Goal: Information Seeking & Learning: Understand process/instructions

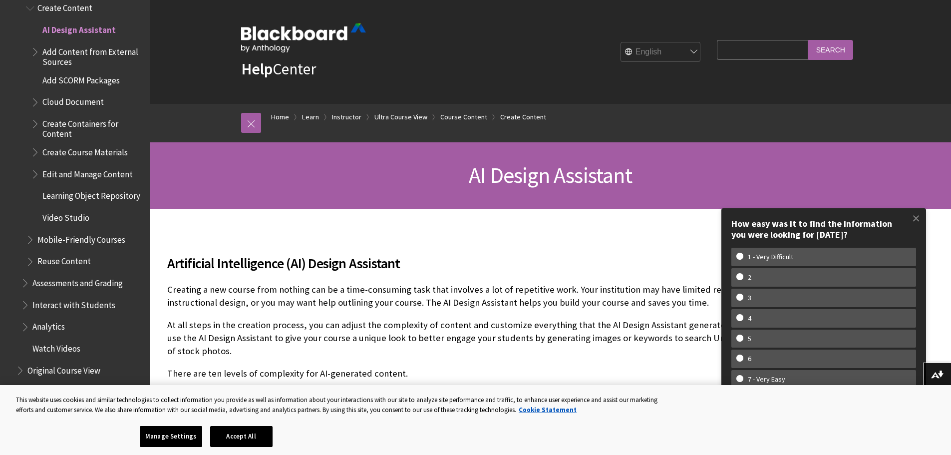
click at [292, 308] on p "Creating a new course from nothing can be a time-consuming task that involves a…" at bounding box center [476, 296] width 619 height 26
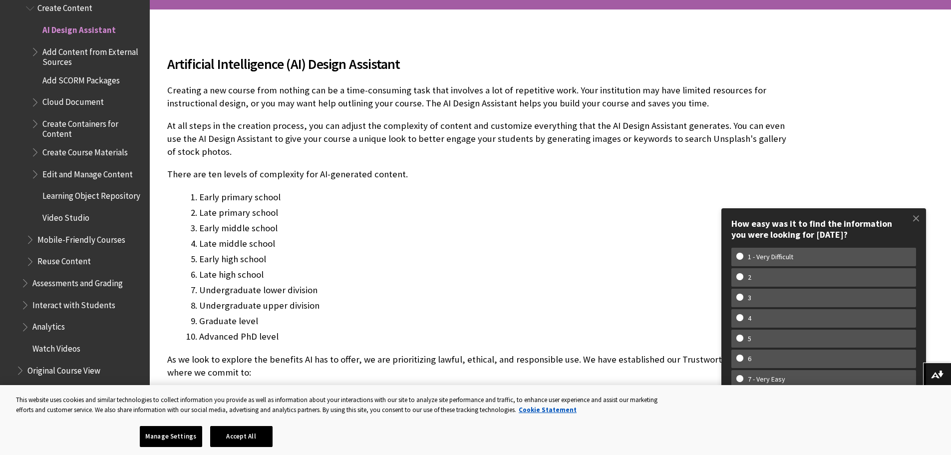
scroll to position [200, 0]
click at [286, 247] on li "Late middle school" at bounding box center [492, 243] width 587 height 14
click at [299, 182] on div "Artificial Intelligence (AI) Design Assistant Creating a new course from nothin…" at bounding box center [476, 428] width 619 height 775
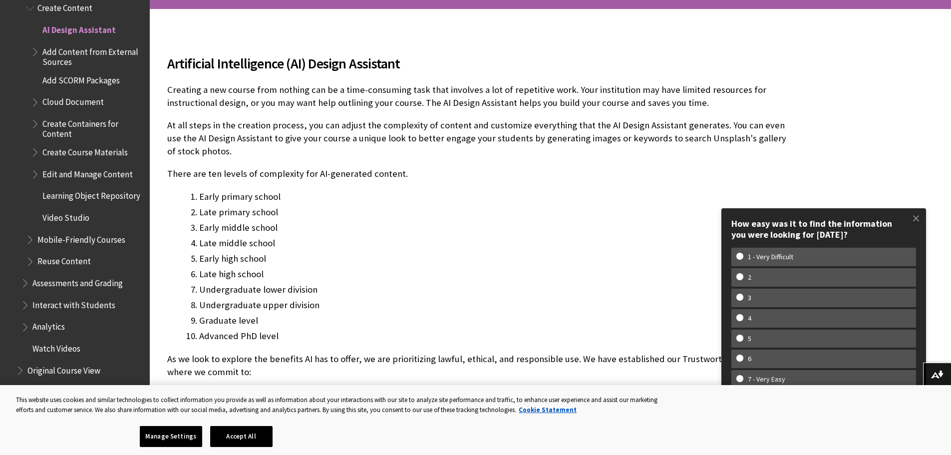
click at [299, 182] on div "Artificial Intelligence (AI) Design Assistant Creating a new course from nothin…" at bounding box center [476, 428] width 619 height 775
click at [299, 175] on p "There are ten levels of complexity for AI-generated content." at bounding box center [476, 173] width 619 height 13
click at [299, 174] on p "There are ten levels of complexity for AI-generated content." at bounding box center [476, 173] width 619 height 13
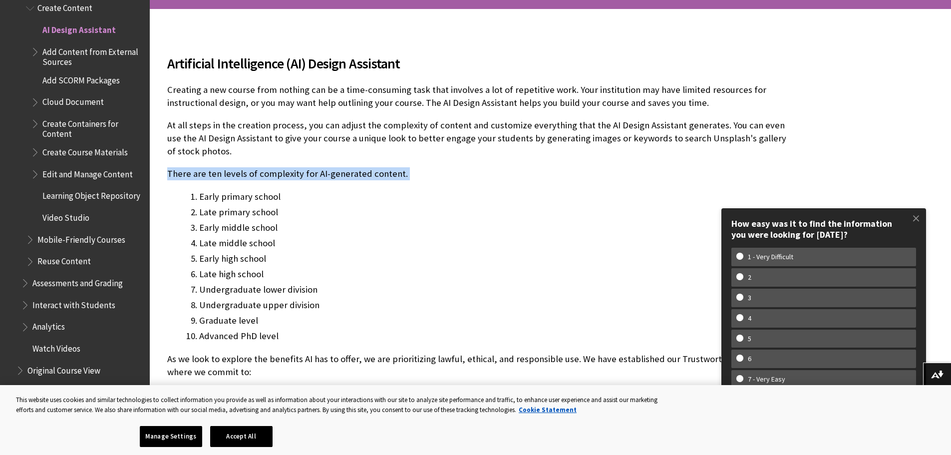
click at [299, 174] on p "There are ten levels of complexity for AI-generated content." at bounding box center [476, 173] width 619 height 13
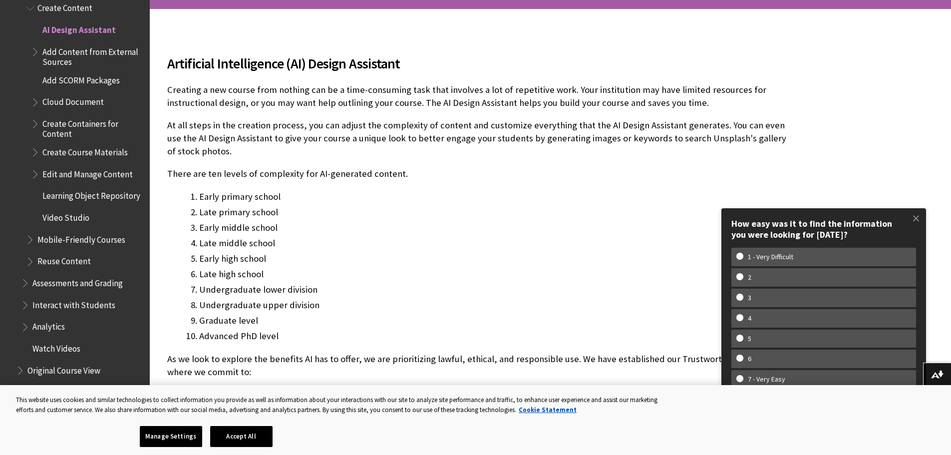
click at [359, 189] on div "Artificial Intelligence (AI) Design Assistant Creating a new course from nothin…" at bounding box center [476, 428] width 619 height 775
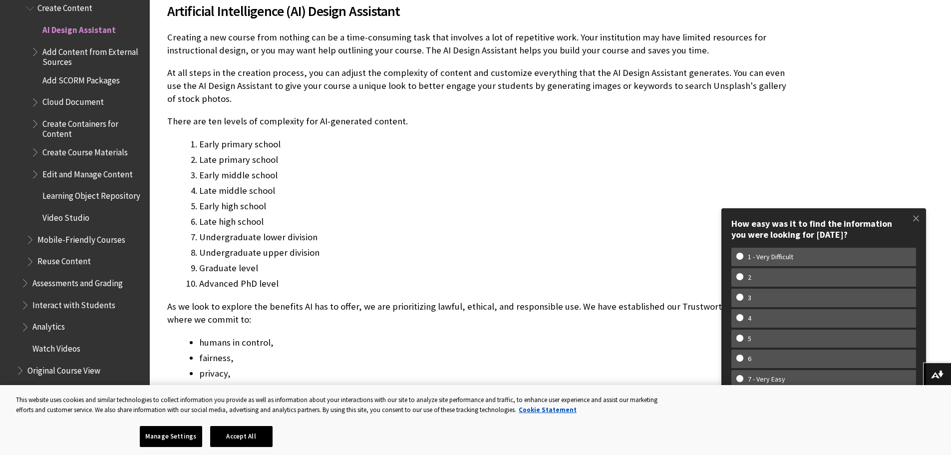
scroll to position [250, 0]
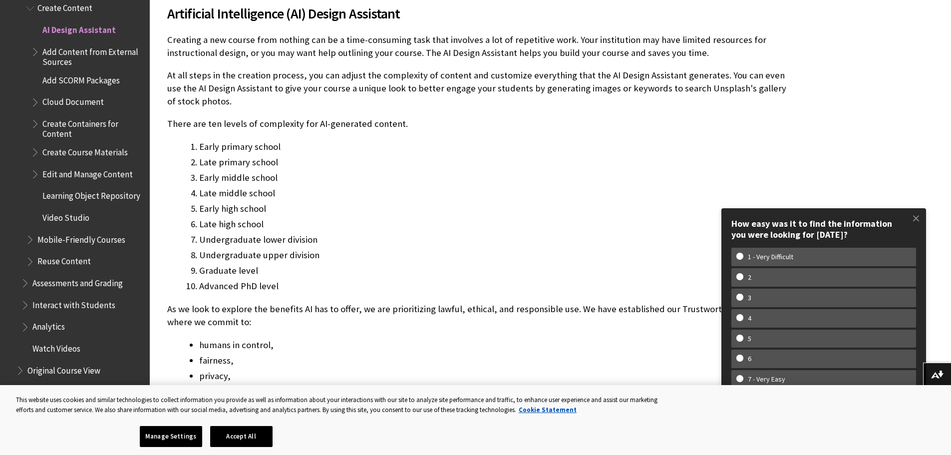
click at [514, 230] on li "Late high school" at bounding box center [492, 224] width 587 height 14
drag, startPoint x: 549, startPoint y: 193, endPoint x: 502, endPoint y: 203, distance: 48.0
click at [548, 193] on li "Late middle school" at bounding box center [492, 193] width 587 height 14
click at [295, 256] on li "Undergraduate upper division" at bounding box center [492, 255] width 587 height 14
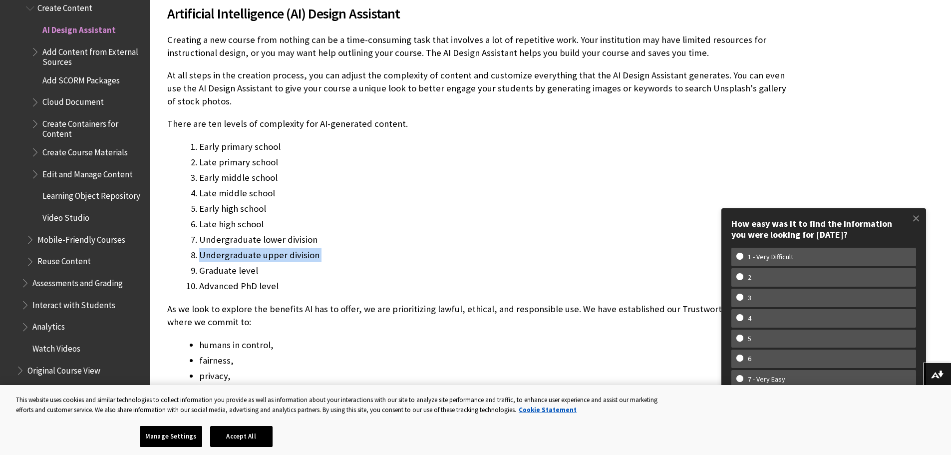
click at [295, 256] on li "Undergraduate upper division" at bounding box center [492, 255] width 587 height 14
click at [325, 291] on li "Advanced PhD level" at bounding box center [492, 286] width 587 height 14
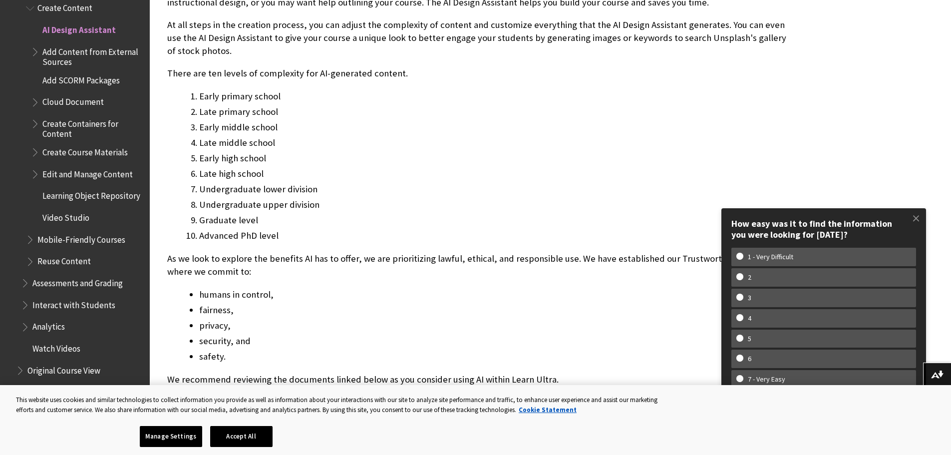
scroll to position [499, 0]
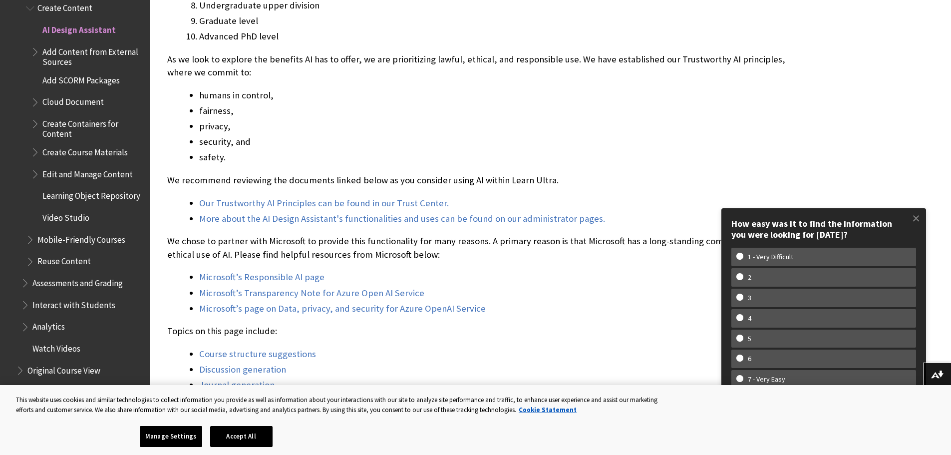
click at [316, 176] on p "We recommend reviewing the documents linked below as you consider using AI with…" at bounding box center [476, 180] width 619 height 13
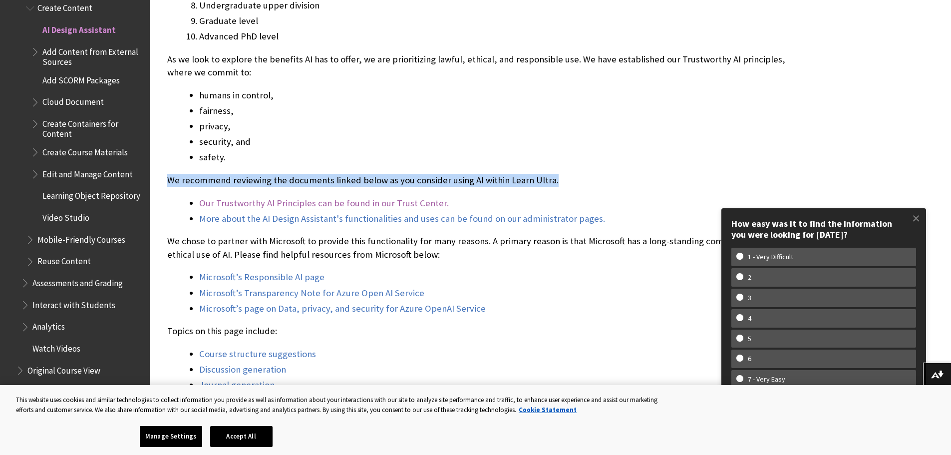
drag, startPoint x: 316, startPoint y: 176, endPoint x: 316, endPoint y: 201, distance: 25.0
click at [316, 178] on p "We recommend reviewing the documents linked below as you consider using AI with…" at bounding box center [476, 180] width 619 height 13
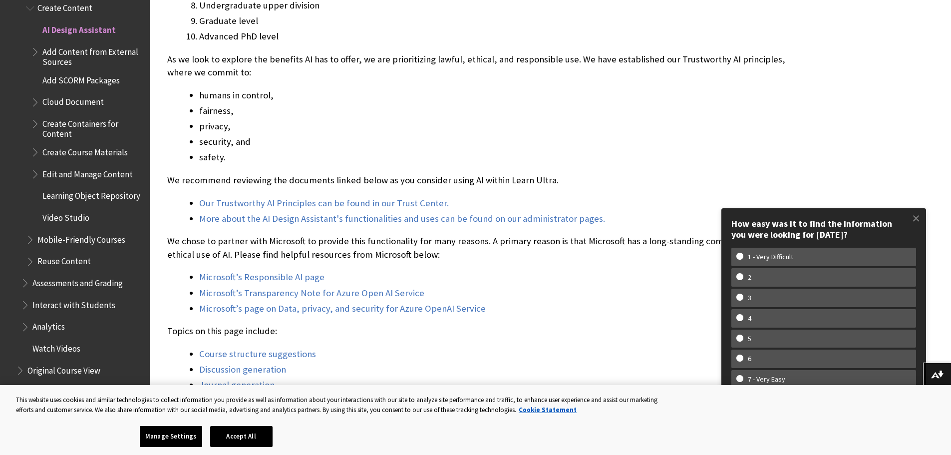
click at [322, 247] on p "We chose to partner with Microsoft to provide this functionality for many reaso…" at bounding box center [476, 248] width 619 height 26
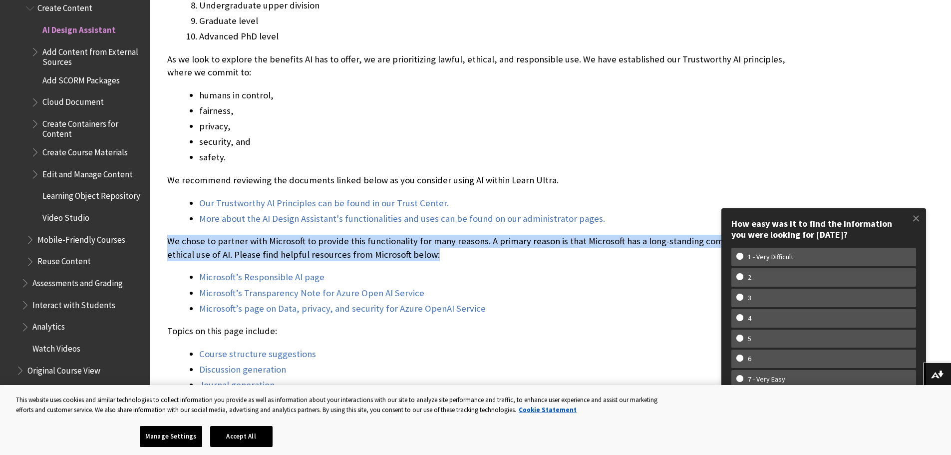
click at [322, 247] on p "We chose to partner with Microsoft to provide this functionality for many reaso…" at bounding box center [476, 248] width 619 height 26
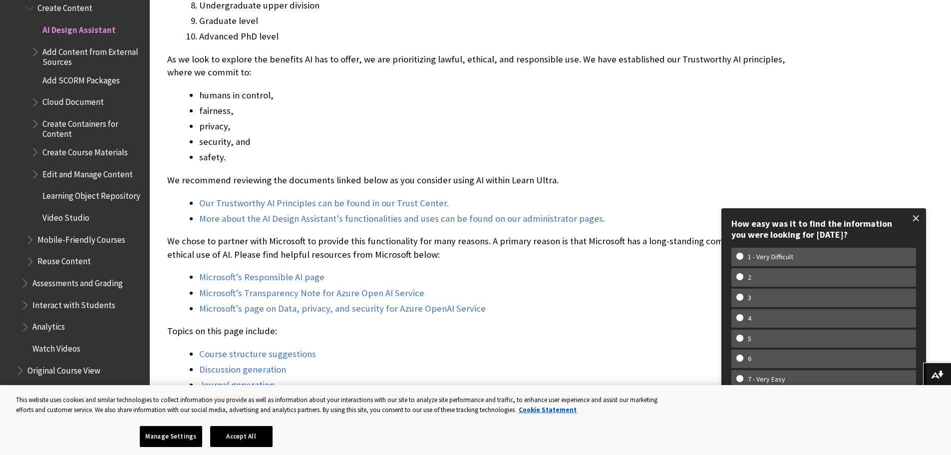
click at [913, 218] on span at bounding box center [916, 218] width 21 height 21
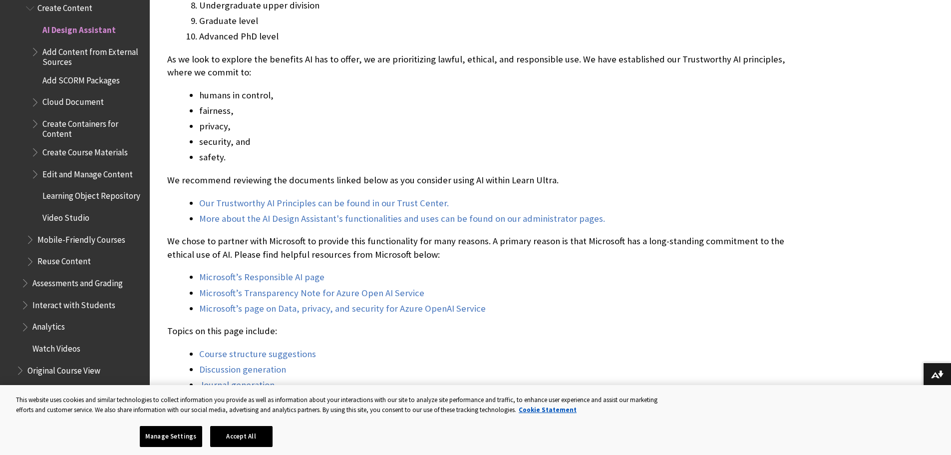
click at [386, 245] on p "We chose to partner with Microsoft to provide this functionality for many reaso…" at bounding box center [476, 248] width 619 height 26
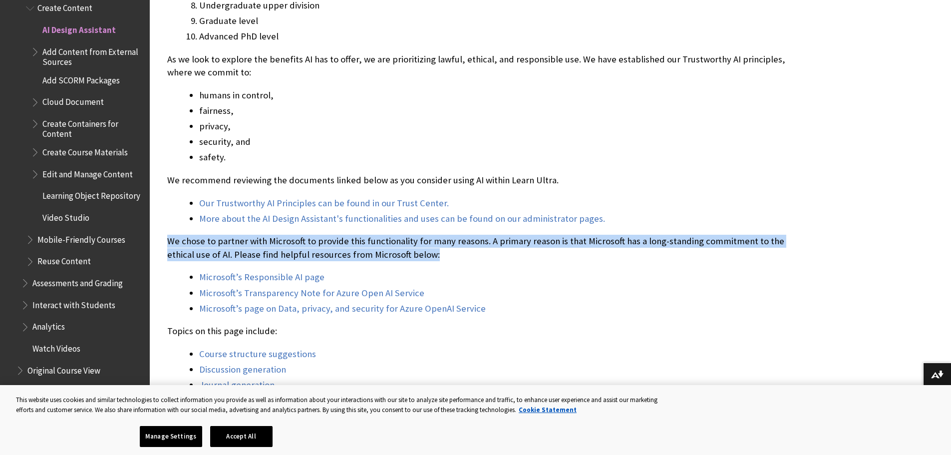
drag, startPoint x: 386, startPoint y: 245, endPoint x: 301, endPoint y: 252, distance: 85.7
click at [386, 245] on p "We chose to partner with Microsoft to provide this functionality for many reaso…" at bounding box center [476, 248] width 619 height 26
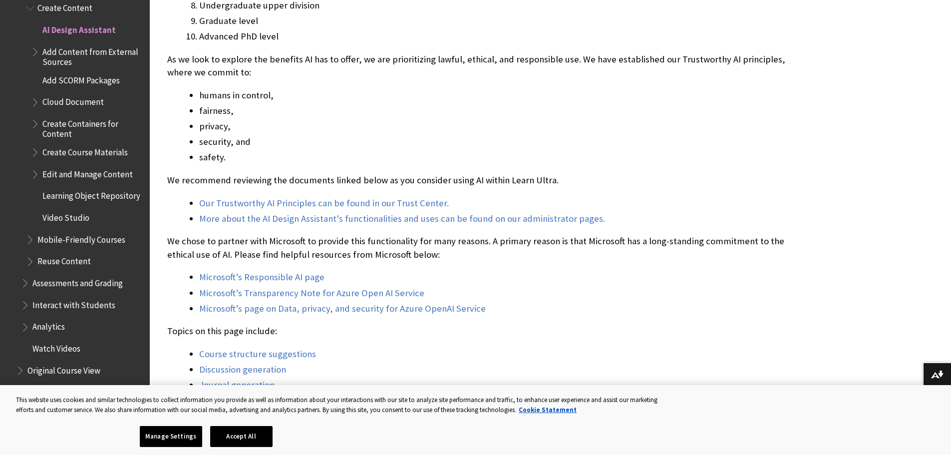
click at [423, 157] on li "safety." at bounding box center [492, 157] width 587 height 14
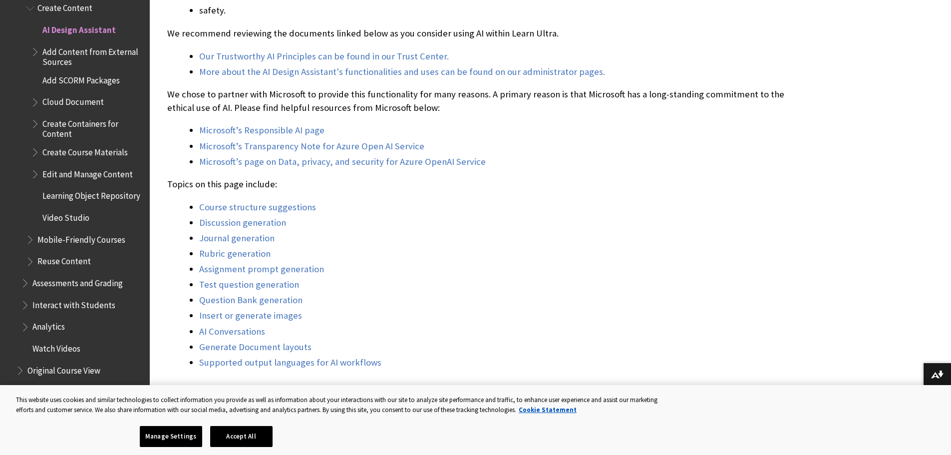
scroll to position [699, 0]
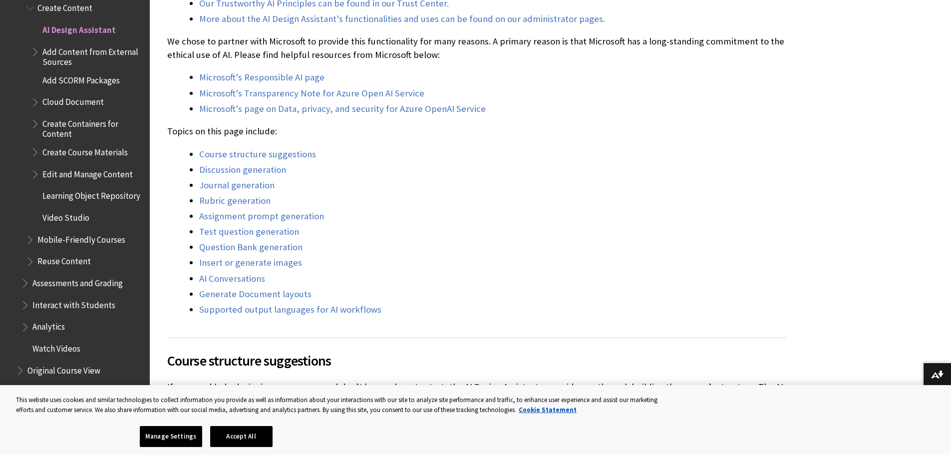
click at [624, 222] on li "Assignment prompt generation" at bounding box center [492, 216] width 587 height 14
click at [401, 174] on li "Discussion generation" at bounding box center [492, 170] width 587 height 14
click at [295, 155] on link "Course structure suggestions" at bounding box center [257, 154] width 117 height 12
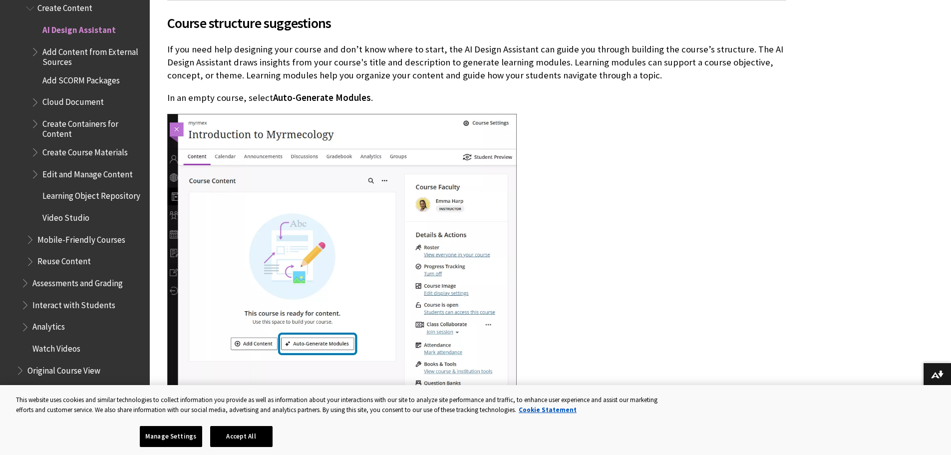
click at [321, 58] on p "If you need help designing your course and don’t know where to start, the AI De…" at bounding box center [476, 62] width 619 height 39
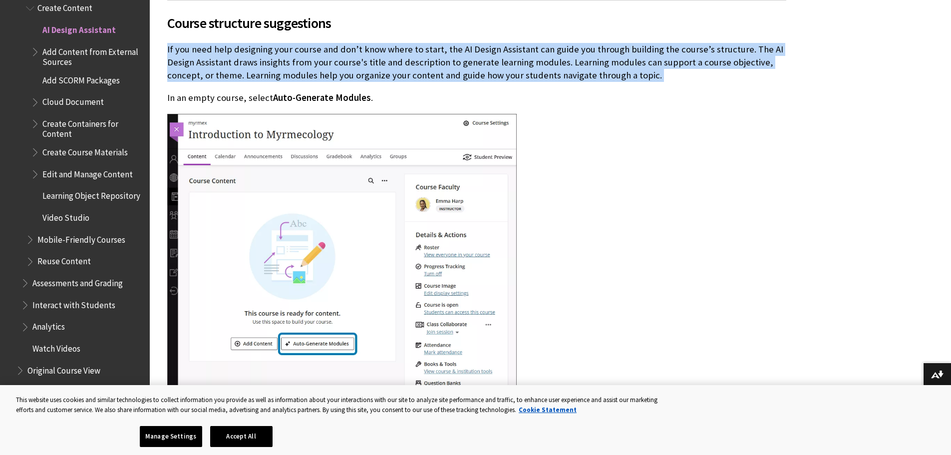
click at [321, 58] on p "If you need help designing your course and don’t know where to start, the AI De…" at bounding box center [476, 62] width 619 height 39
click at [383, 68] on p "If you need help designing your course and don’t know where to start, the AI De…" at bounding box center [476, 62] width 619 height 39
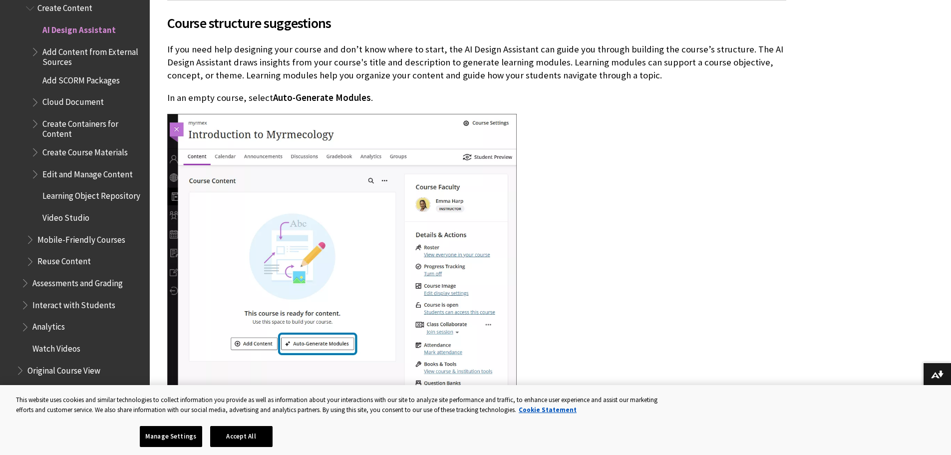
scroll to position [1236, 0]
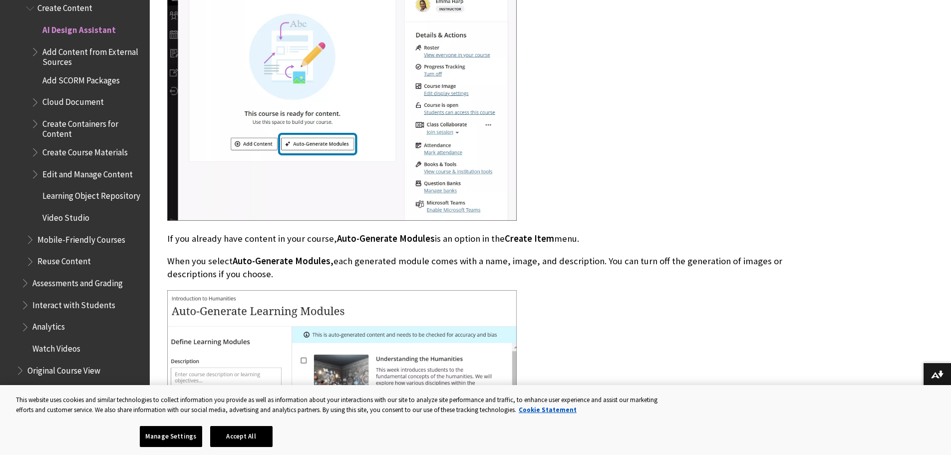
click at [752, 177] on div at bounding box center [476, 68] width 619 height 309
click at [670, 241] on p "If you already have content in your course, Auto-Generate Modules is an option …" at bounding box center [476, 238] width 619 height 13
